Goal: Information Seeking & Learning: Learn about a topic

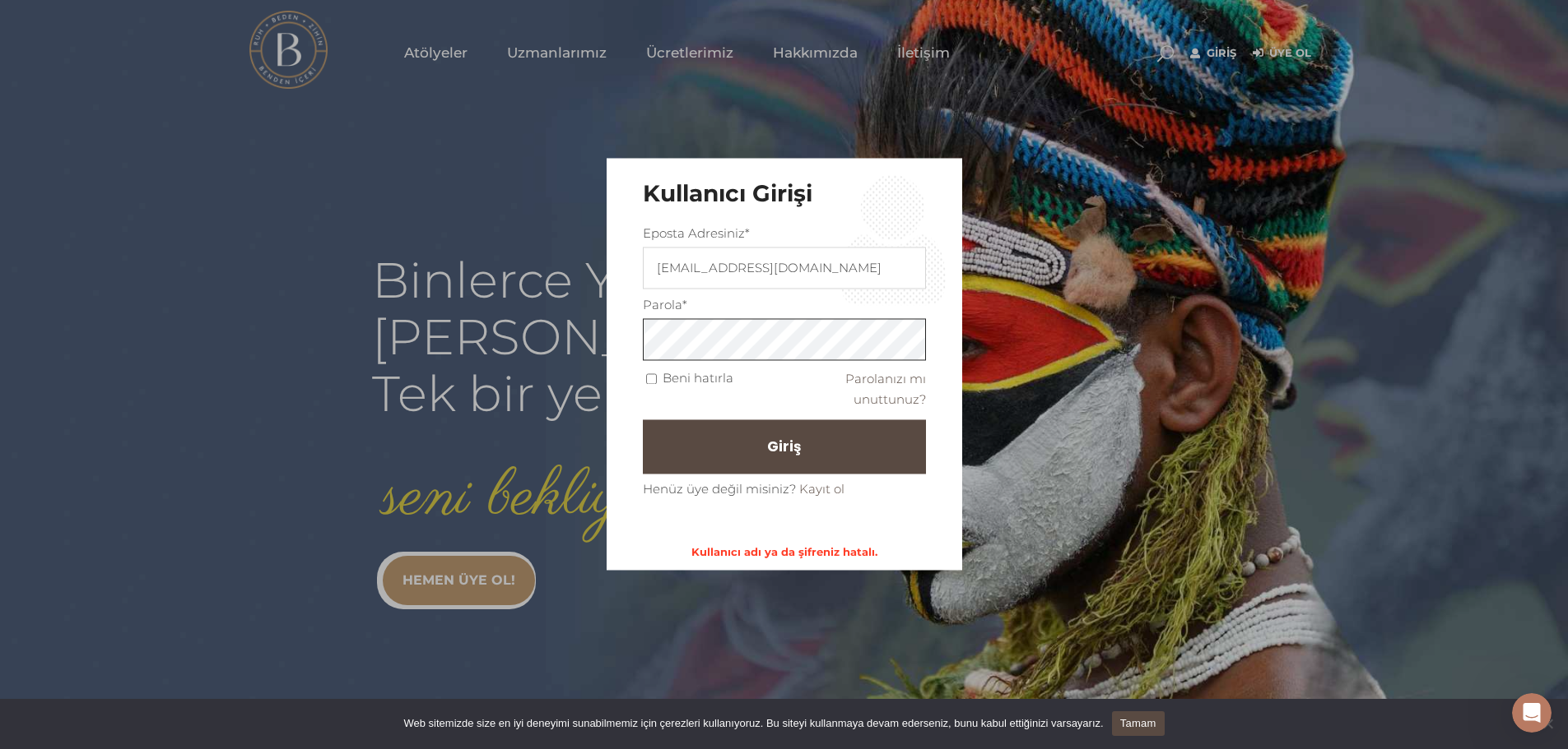
click at [631, 337] on div "Kullanıcı Girişi Eposta Adresiniz* menduha_eren@hotmail.com Parola* Beni hatırl…" at bounding box center [784, 364] width 356 height 412
click at [714, 441] on button "Giriş" at bounding box center [784, 447] width 284 height 55
click at [788, 446] on span "Giriş" at bounding box center [790, 447] width 34 height 28
click at [634, 342] on div "Kullanıcı Girişi Eposta Adresiniz* menduha_eren@hotmail.com Parola* Beni hatırl…" at bounding box center [784, 364] width 356 height 412
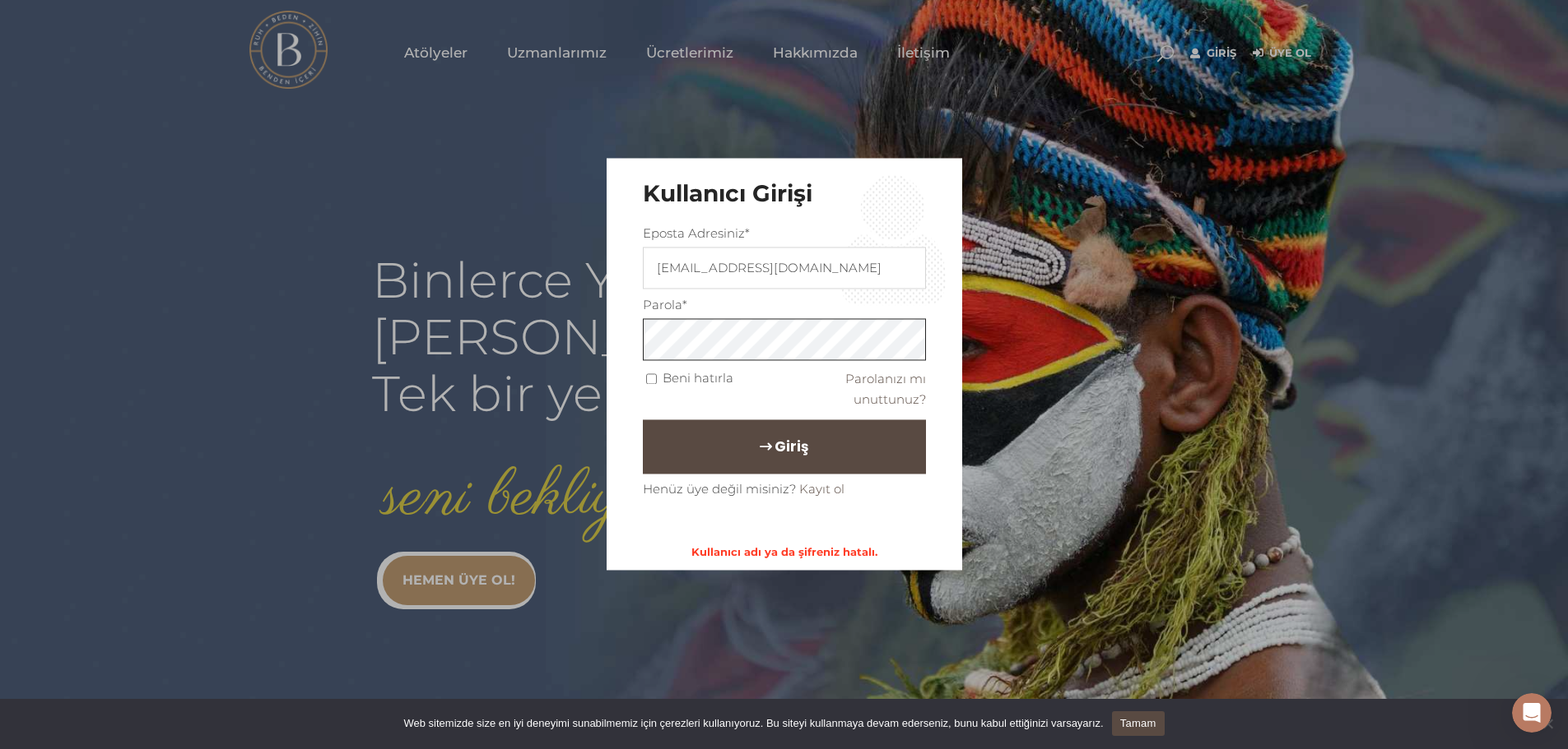
click at [643, 420] on button "Giriş" at bounding box center [784, 447] width 284 height 55
click at [640, 341] on div "Kullanıcı Girişi Eposta Adresiniz* menduha_eren@hotmail.com Parola* Beni hatırl…" at bounding box center [784, 364] width 356 height 412
click at [708, 443] on button "Giriş" at bounding box center [784, 447] width 284 height 55
click at [780, 445] on span "Giriş" at bounding box center [790, 447] width 34 height 28
click at [774, 445] on span "Giriş" at bounding box center [790, 447] width 34 height 28
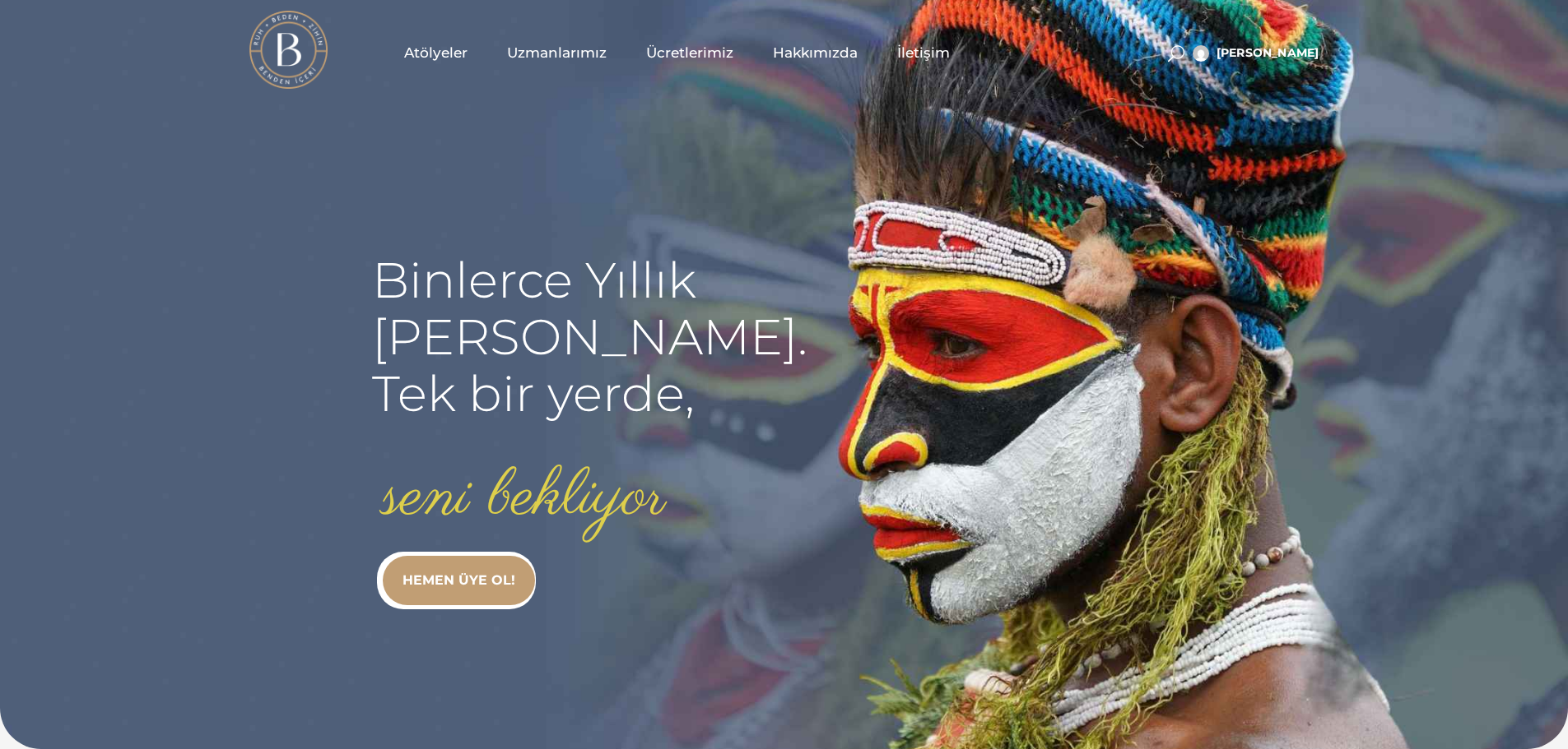
click at [440, 53] on span "Atölyeler" at bounding box center [436, 53] width 64 height 19
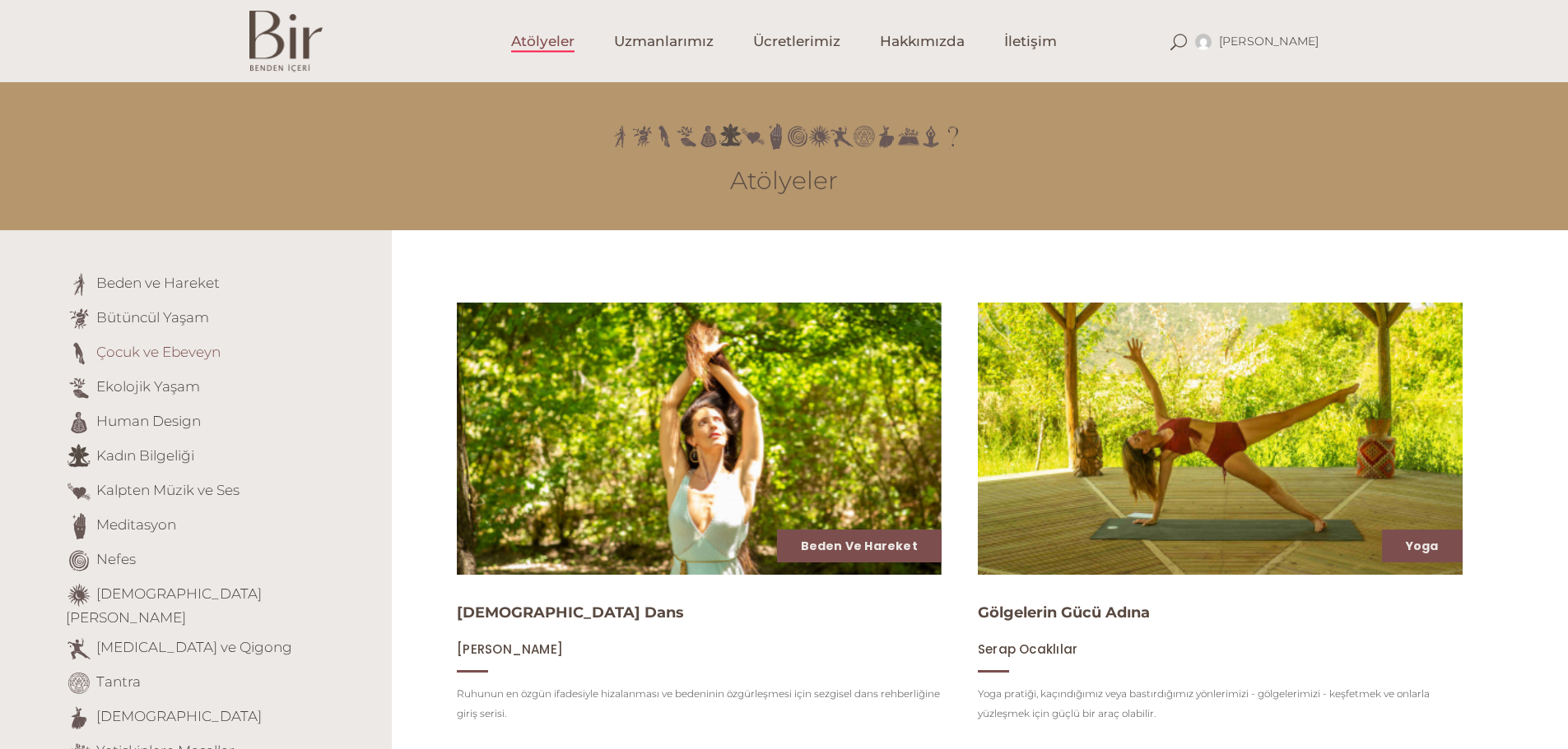
click at [181, 354] on link "Çocuk ve Ebeveyn" at bounding box center [159, 352] width 124 height 16
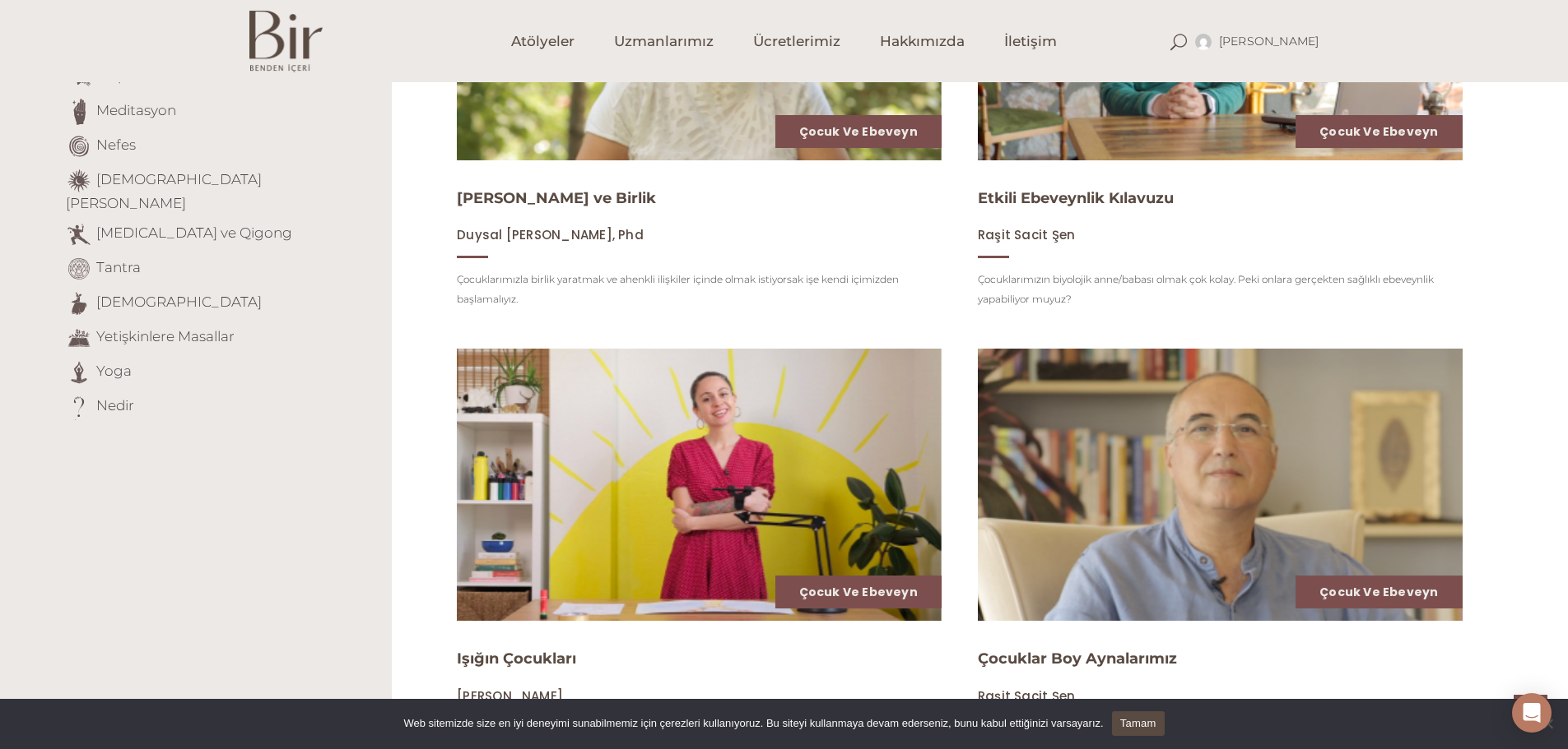
scroll to position [227, 0]
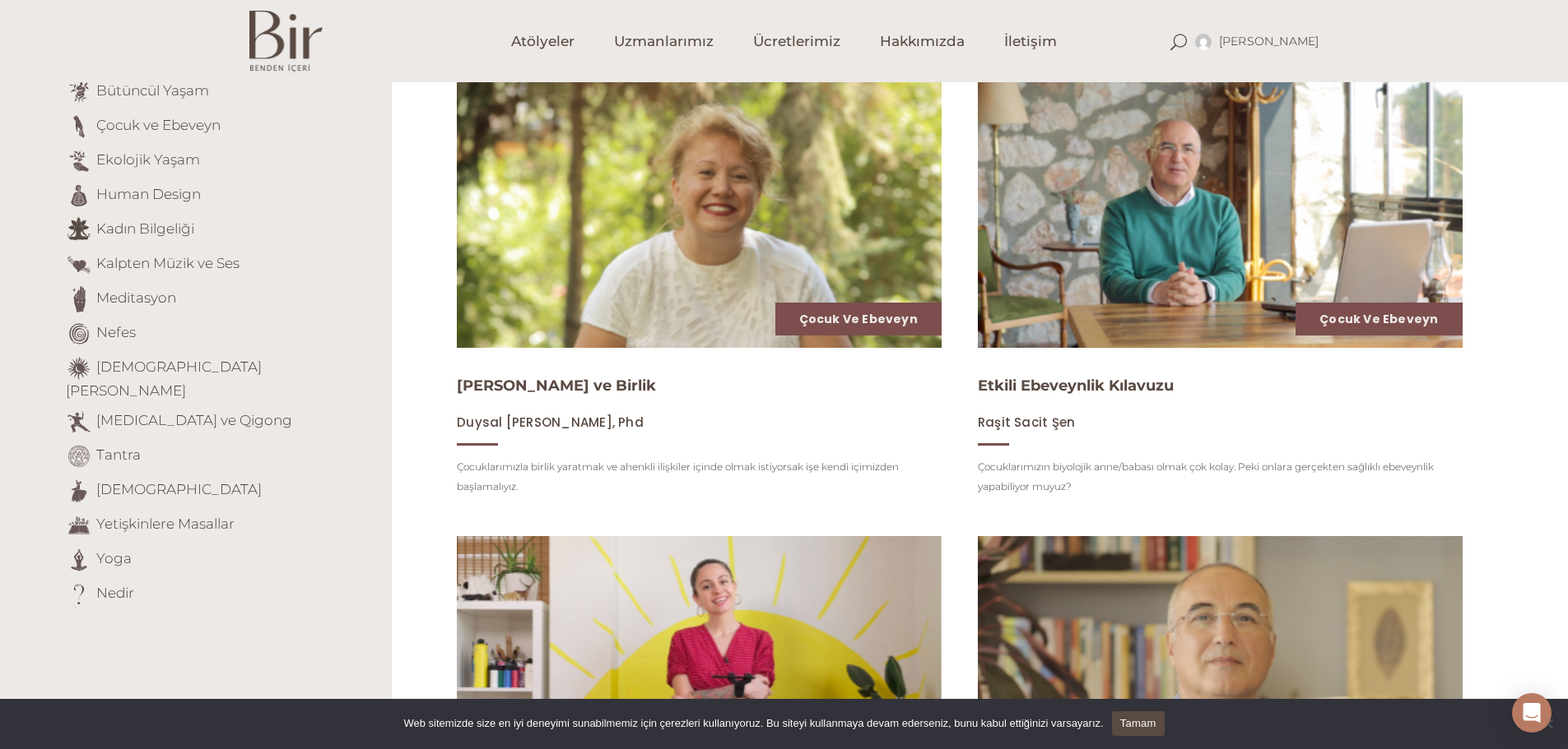
click at [688, 230] on img at bounding box center [698, 212] width 499 height 281
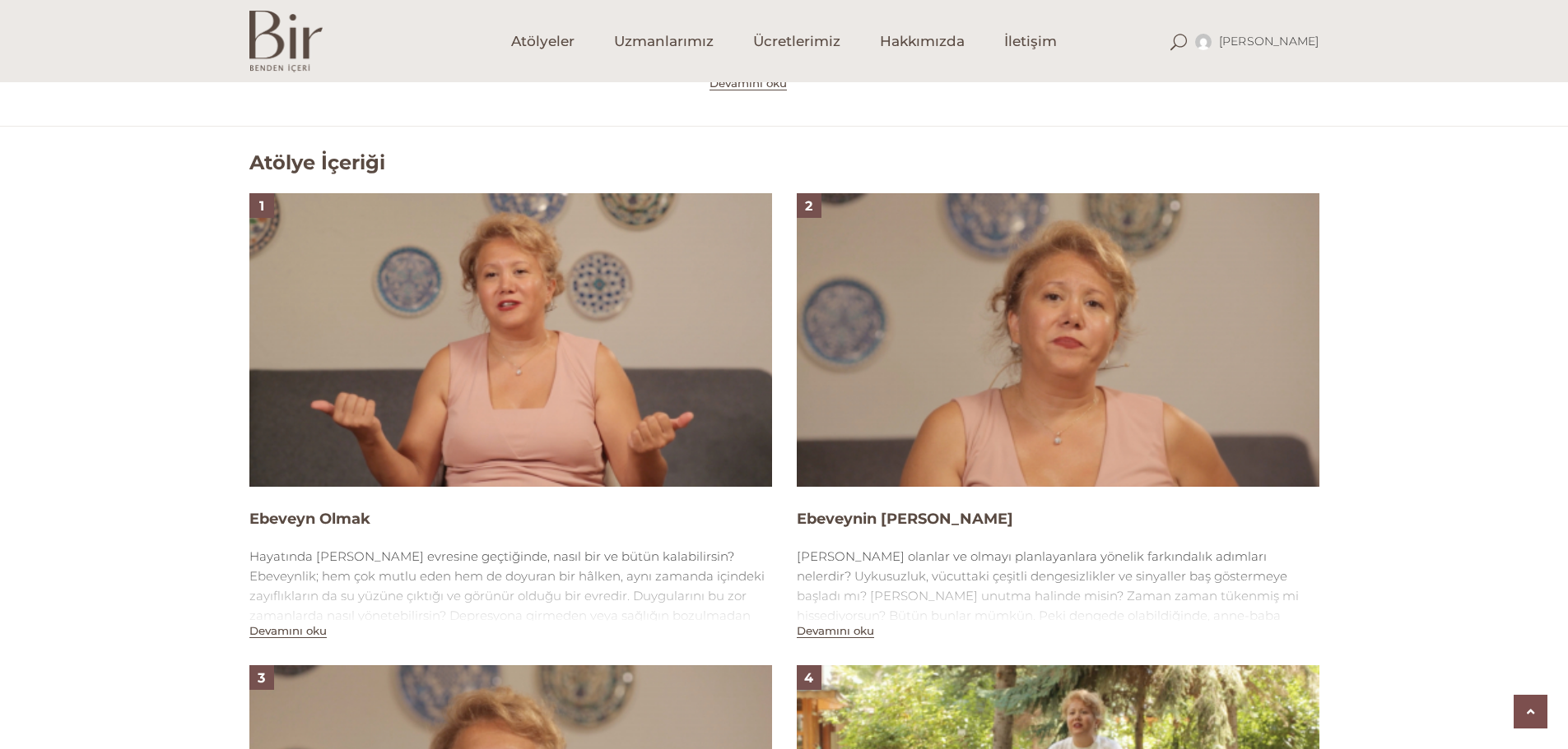
scroll to position [987, 0]
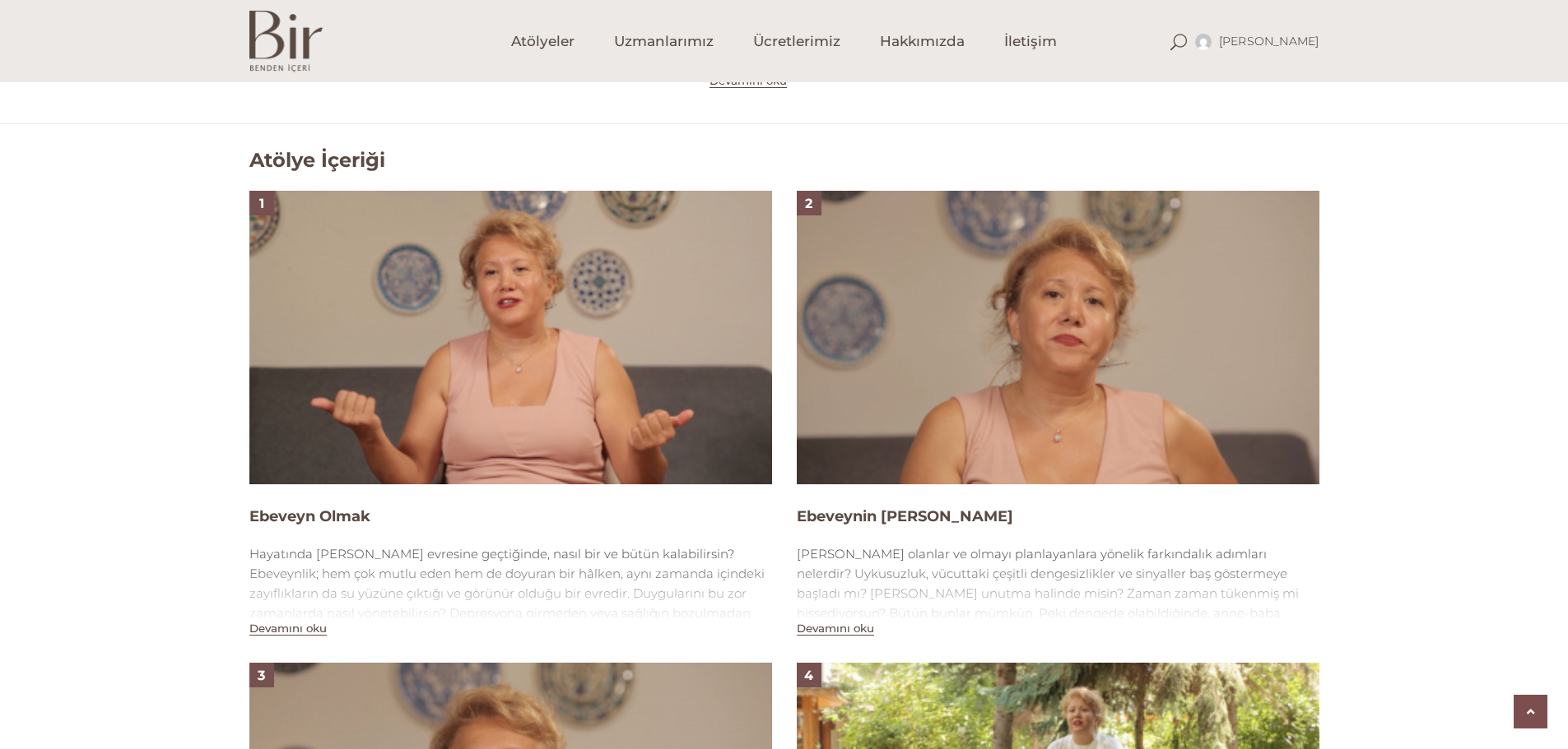
click at [541, 356] on img at bounding box center [511, 337] width 522 height 293
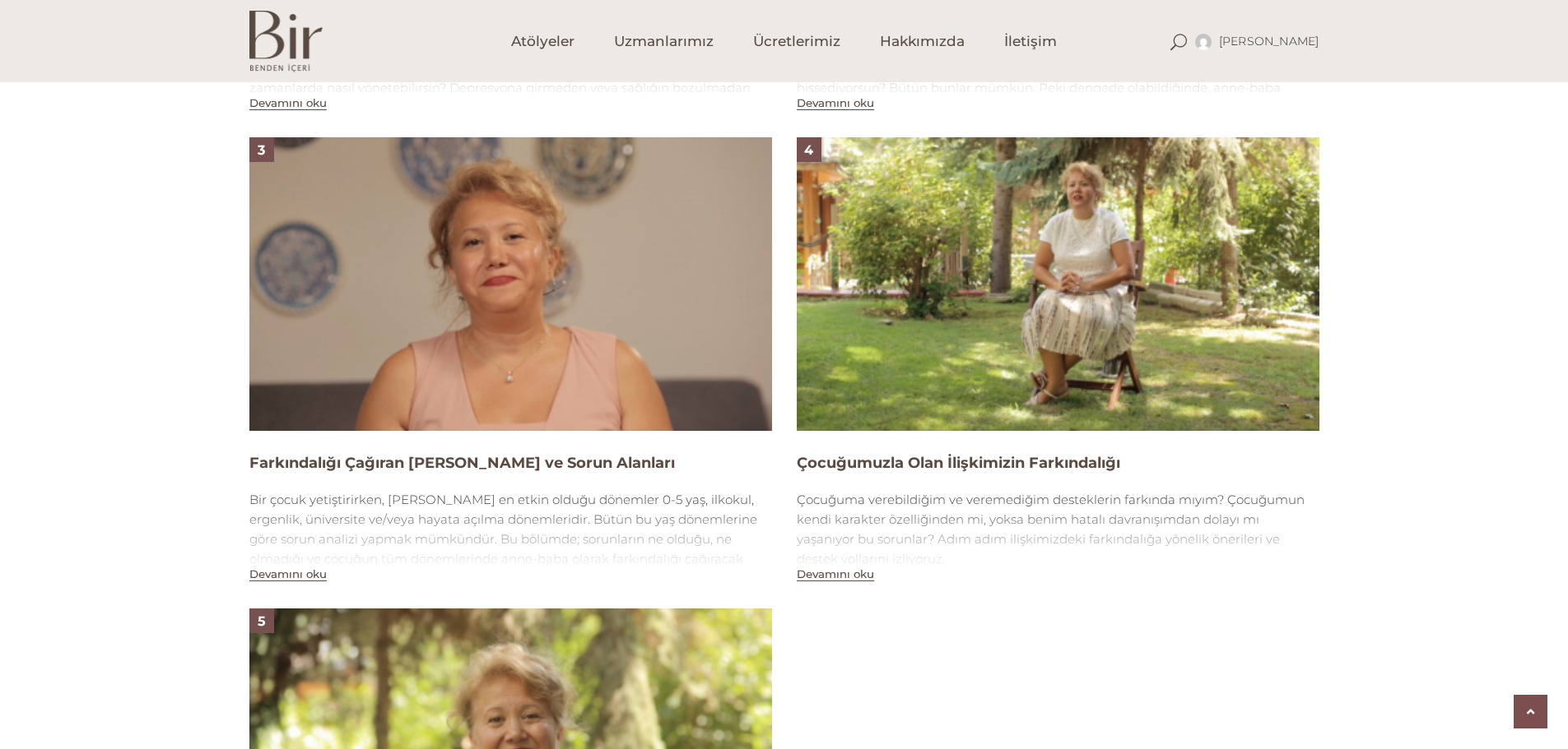
scroll to position [1520, 0]
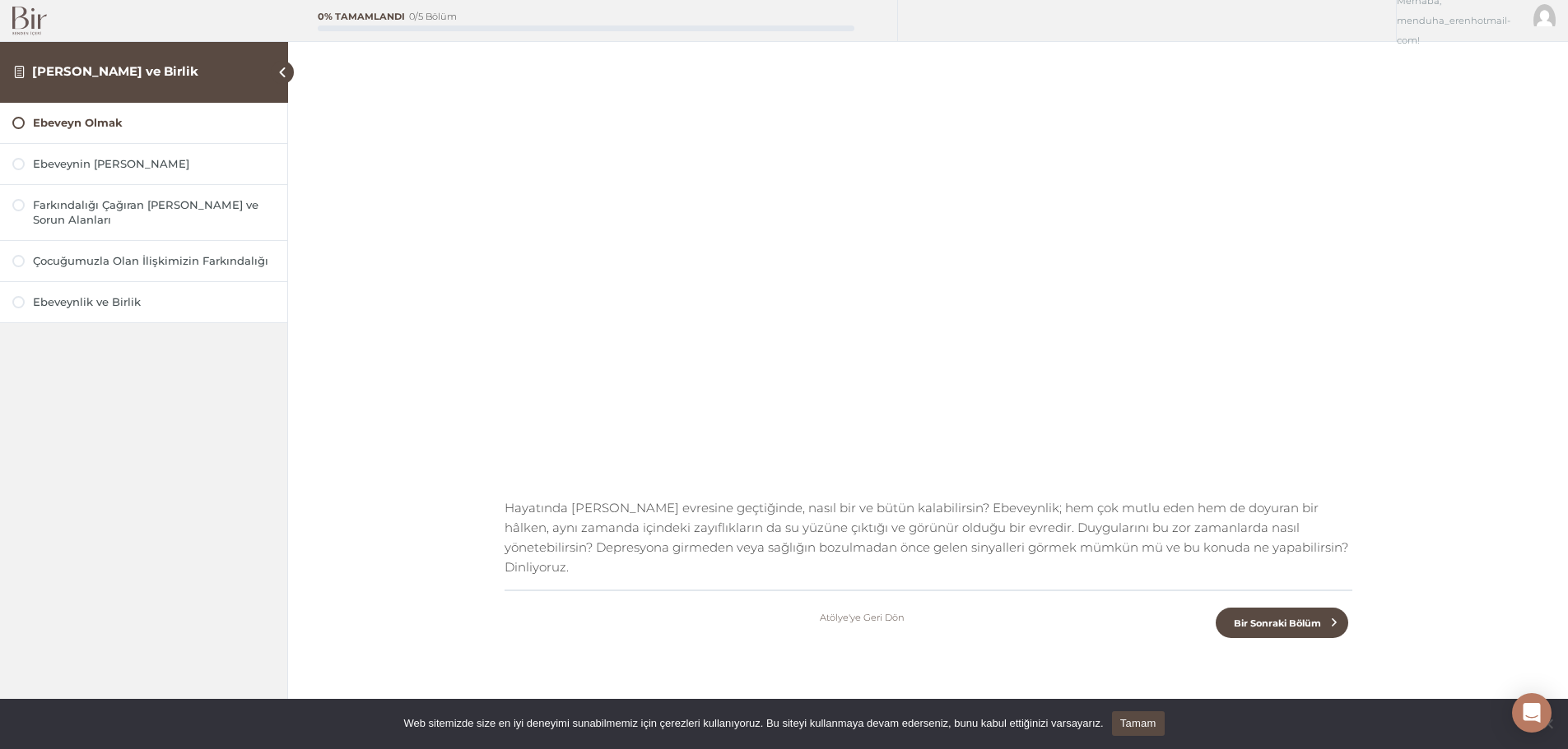
scroll to position [118, 0]
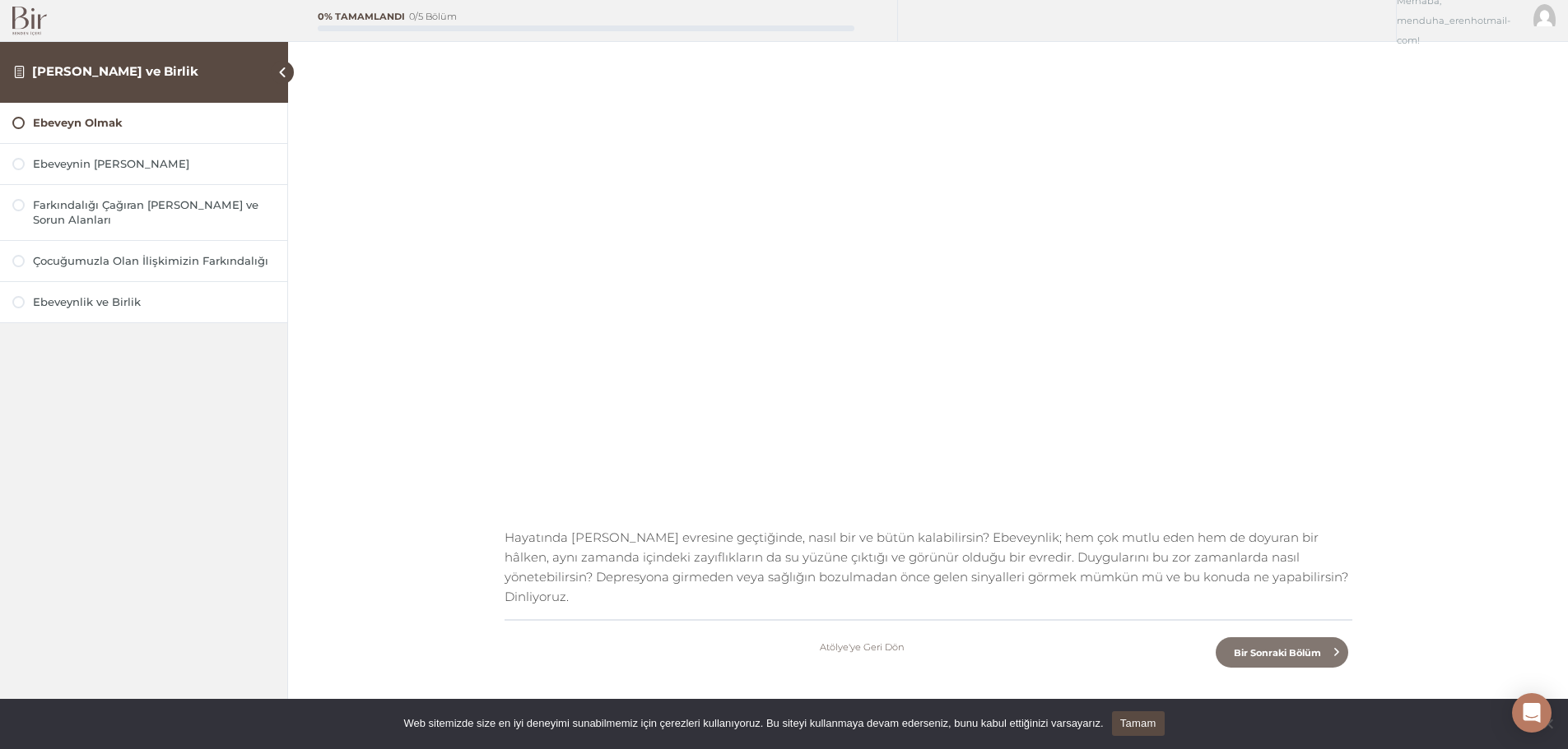
click at [1265, 647] on span "Bir Sonraki Bölüm" at bounding box center [1277, 652] width 106 height 12
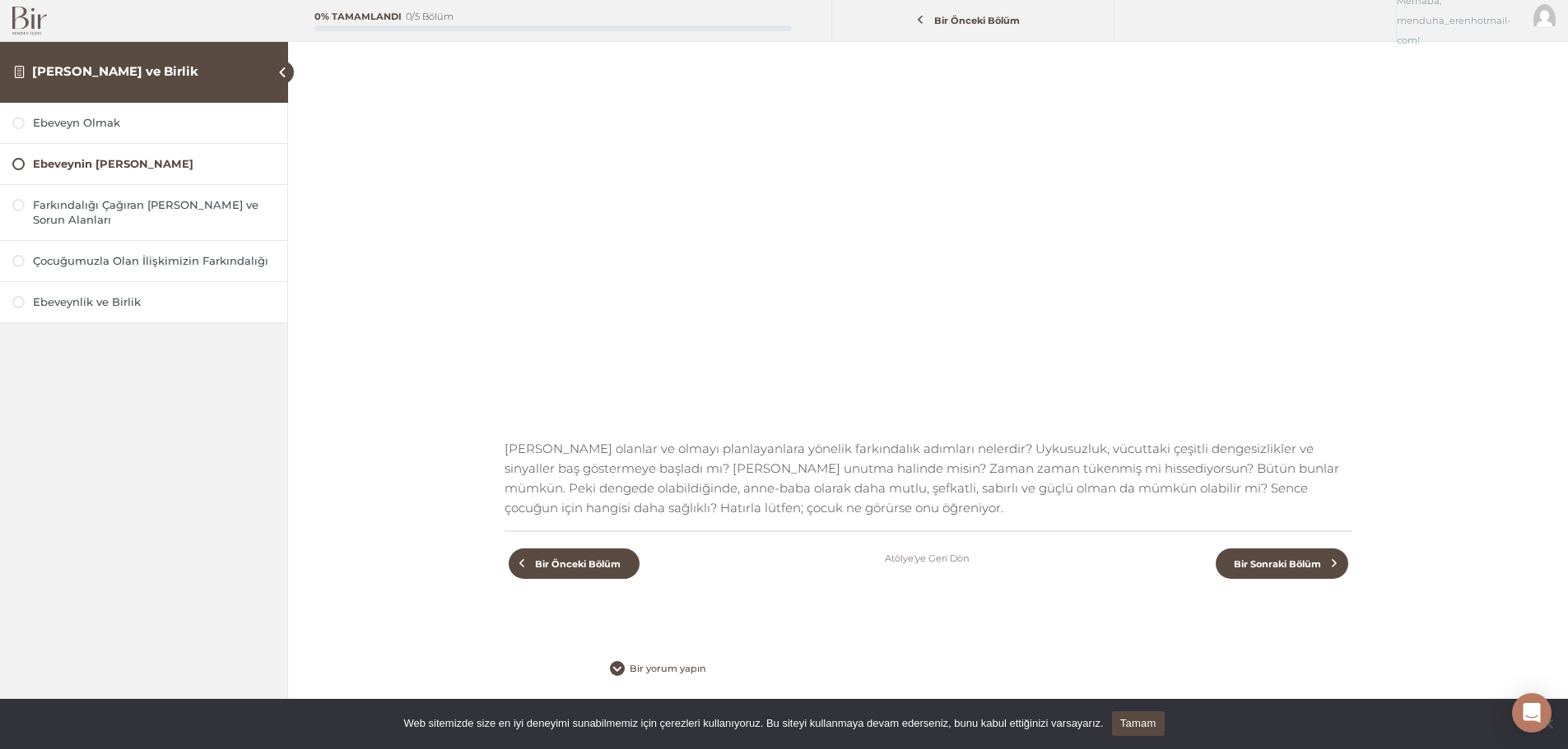
scroll to position [221, 0]
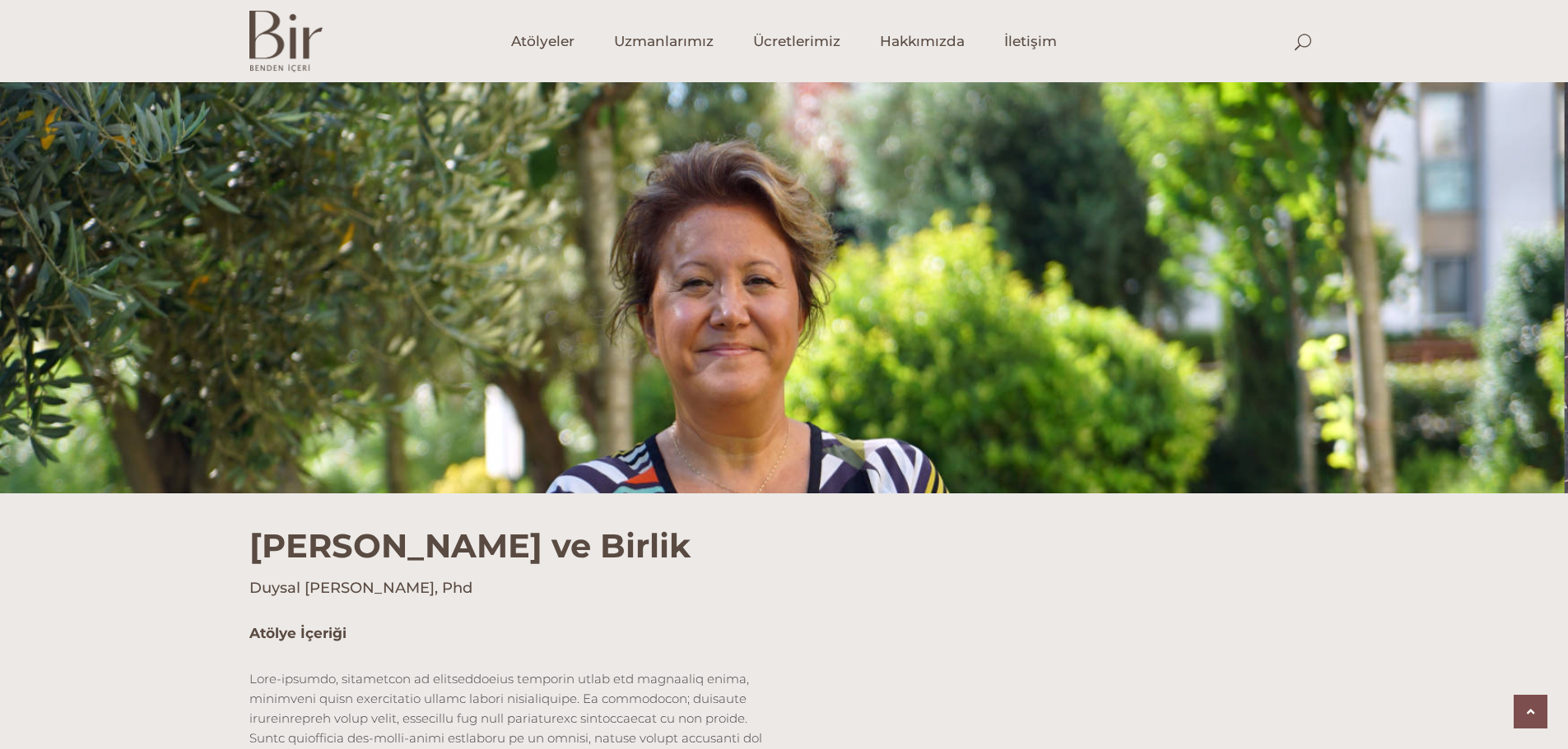
scroll to position [1527, 0]
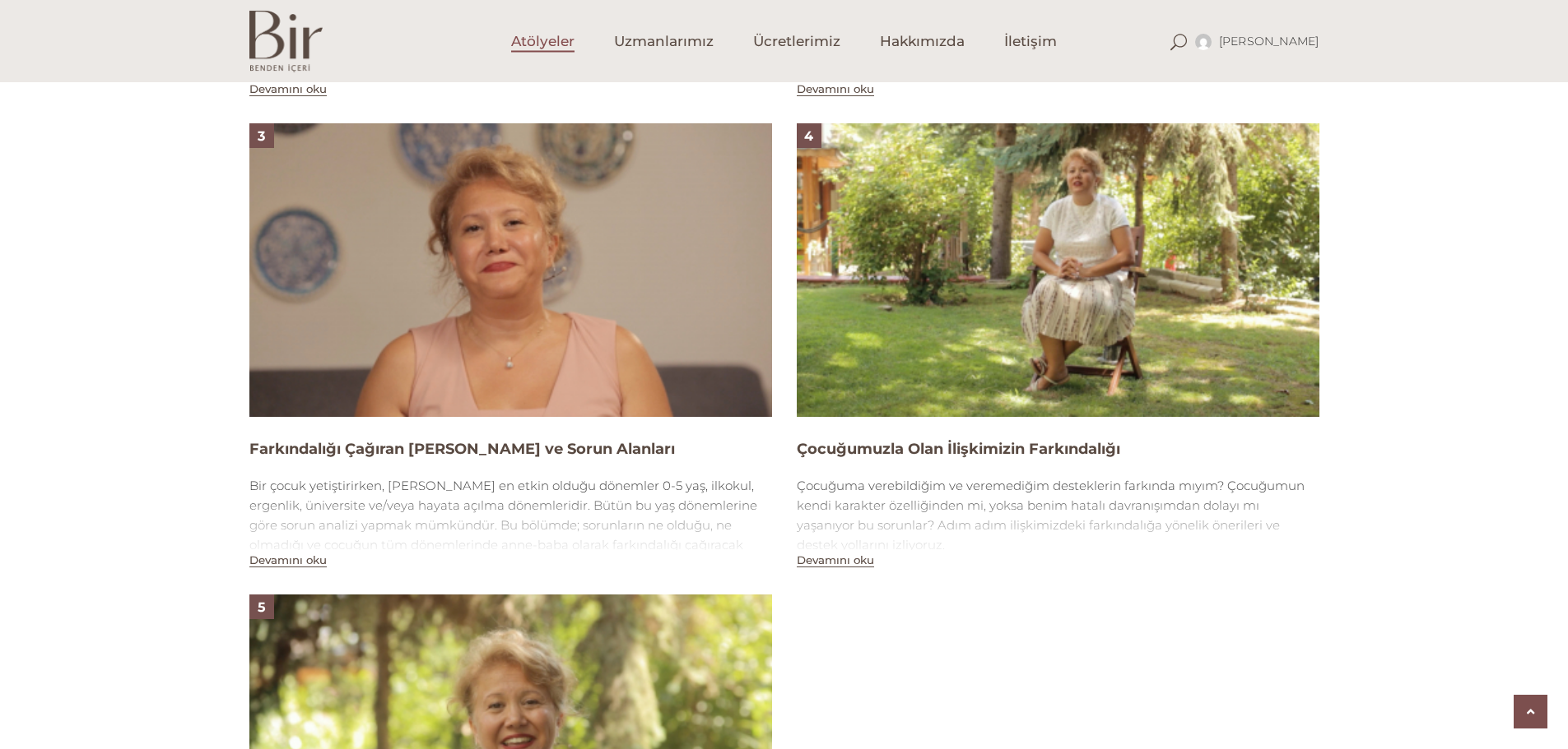
click at [554, 43] on span "Atölyeler" at bounding box center [543, 41] width 64 height 19
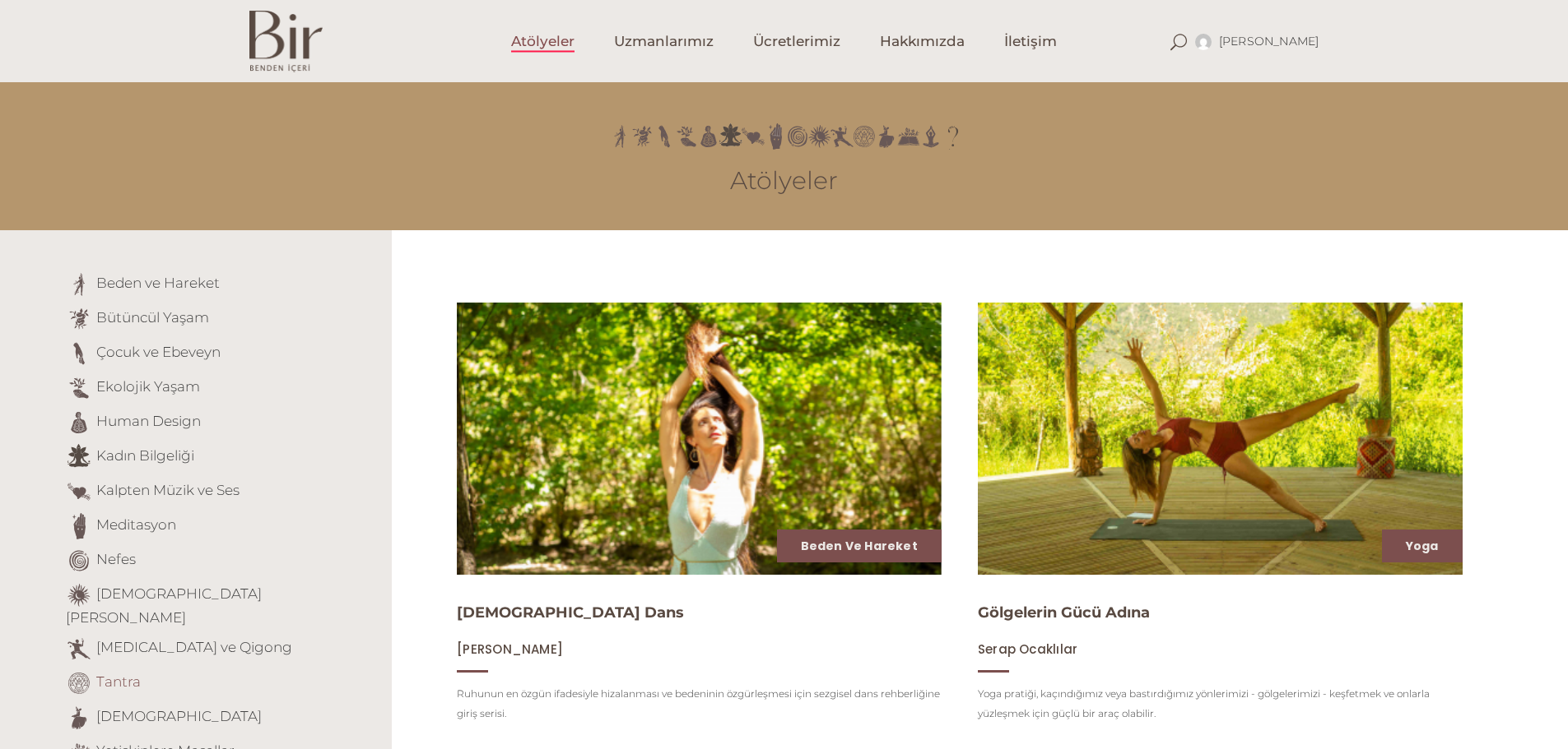
click at [120, 673] on link "Tantra" at bounding box center [119, 682] width 45 height 16
